Goal: Transaction & Acquisition: Obtain resource

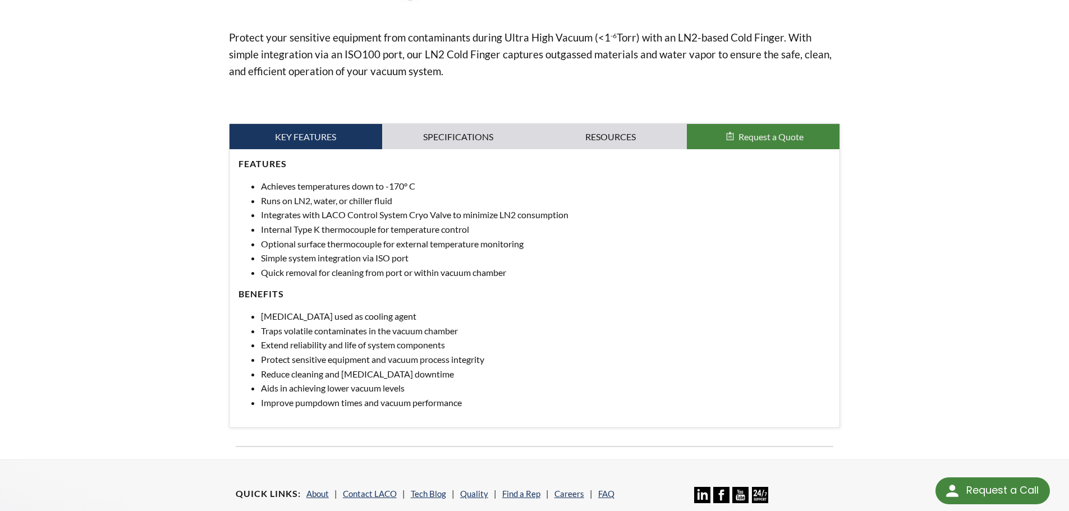
scroll to position [393, 0]
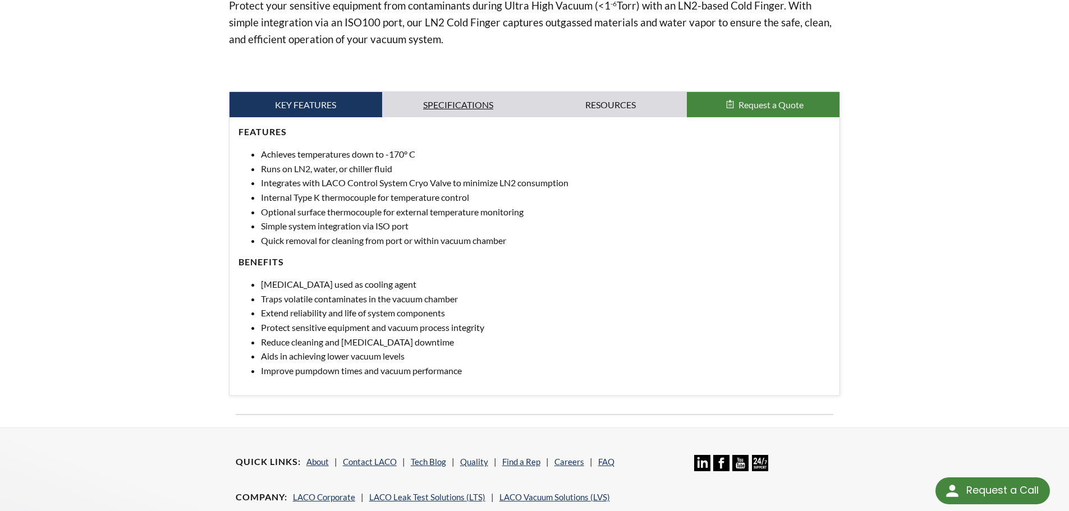
click at [403, 94] on link "Specifications" at bounding box center [458, 105] width 153 height 26
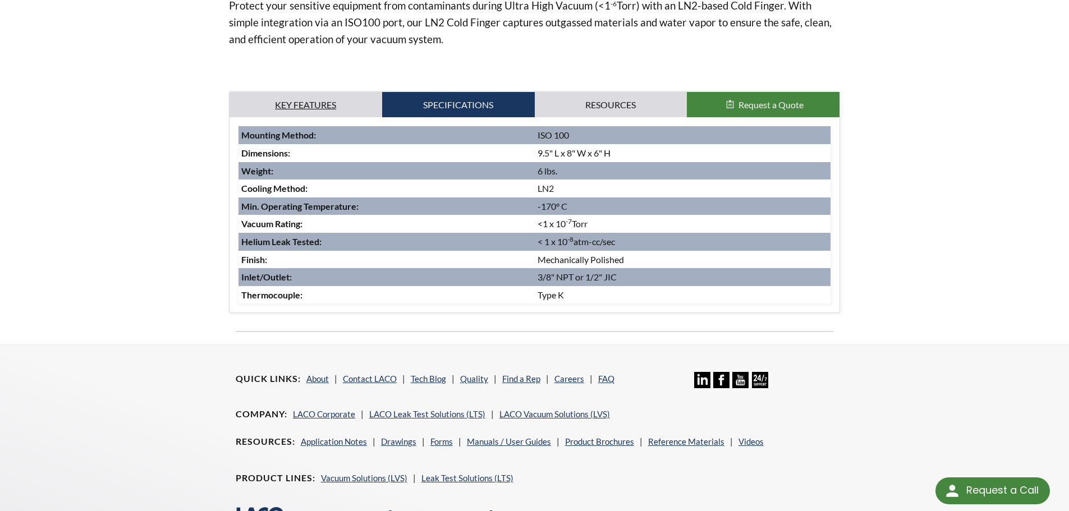
click at [300, 100] on link "Key Features" at bounding box center [306, 105] width 153 height 26
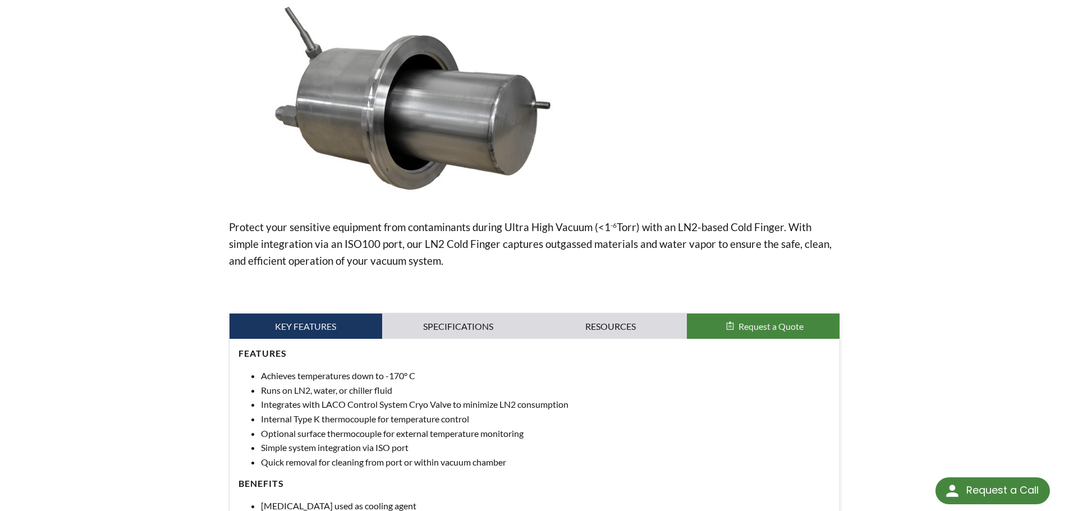
scroll to position [289, 0]
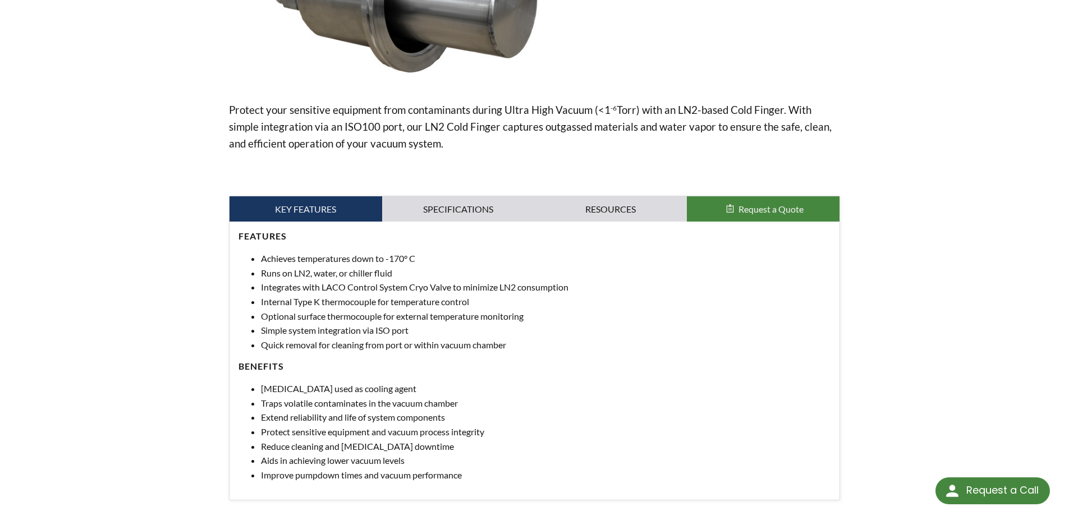
click at [751, 210] on span "Request a Quote" at bounding box center [771, 209] width 65 height 11
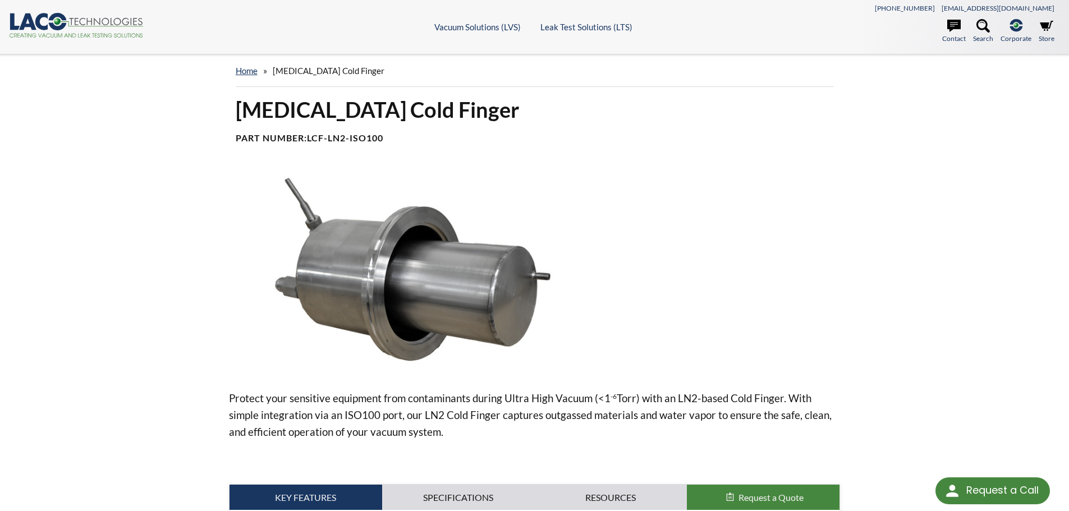
scroll to position [337, 0]
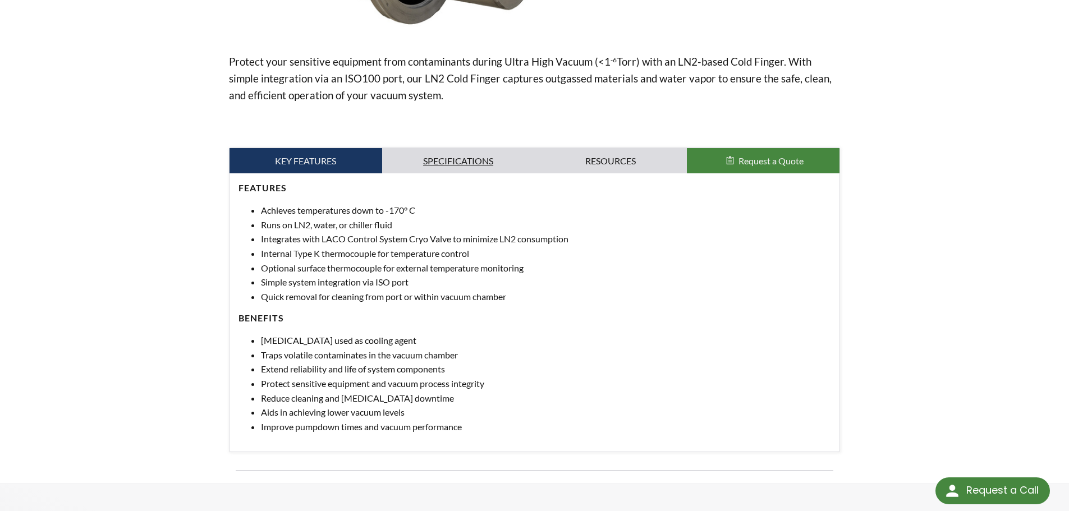
click at [448, 161] on link "Specifications" at bounding box center [458, 161] width 153 height 26
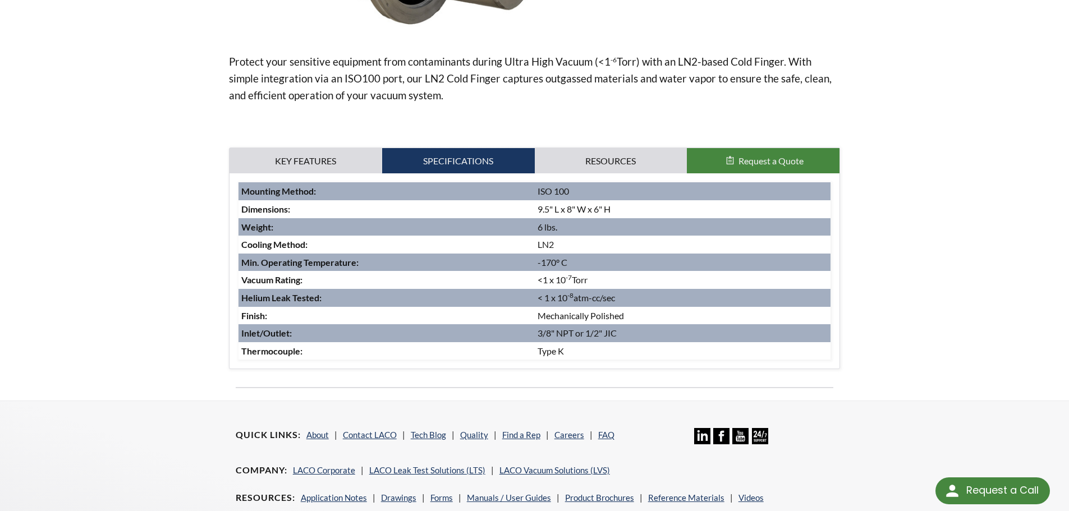
scroll to position [0, 0]
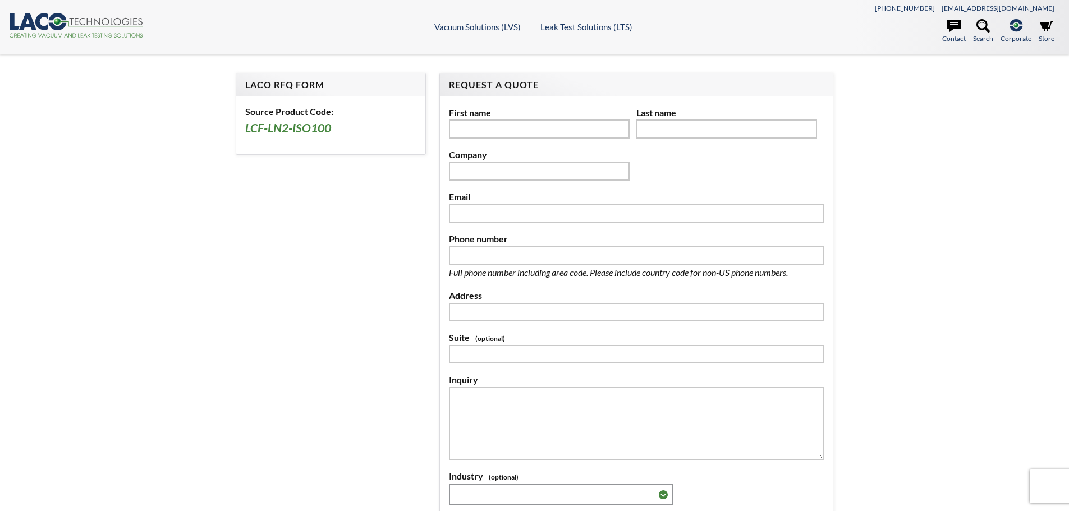
select select "Language Translate Widget"
